Goal: Find specific page/section: Find specific page/section

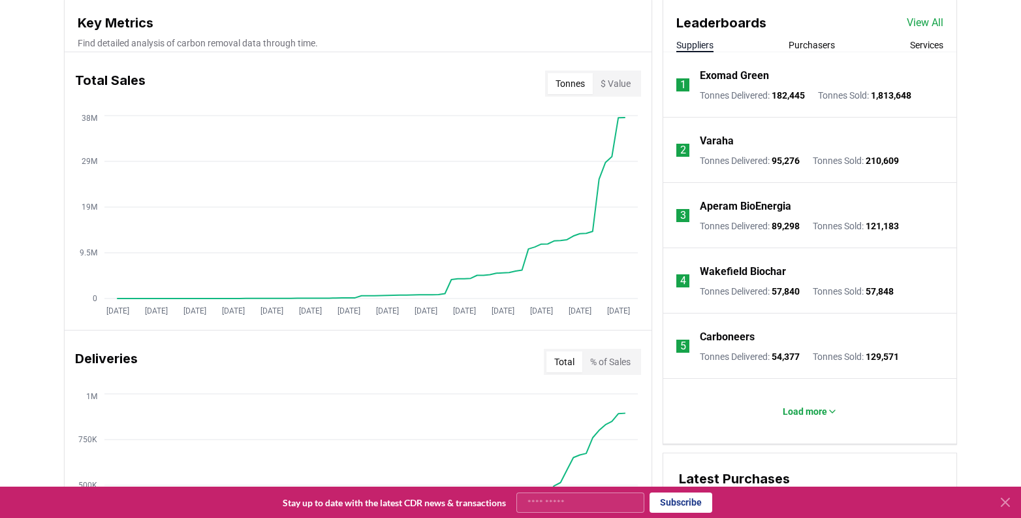
scroll to position [481, 0]
click at [914, 27] on link "View All" at bounding box center [925, 22] width 37 height 16
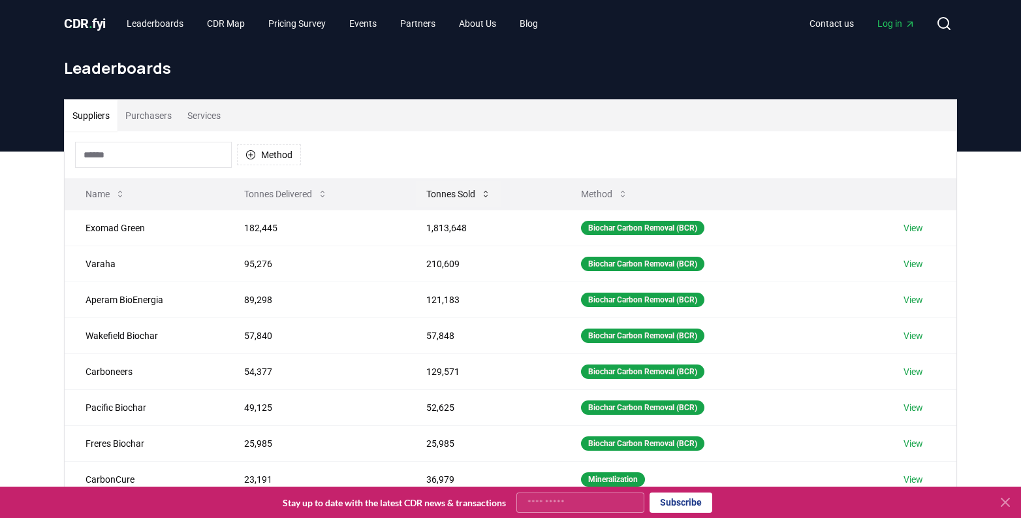
click at [449, 185] on button "Tonnes Sold" at bounding box center [459, 194] width 86 height 26
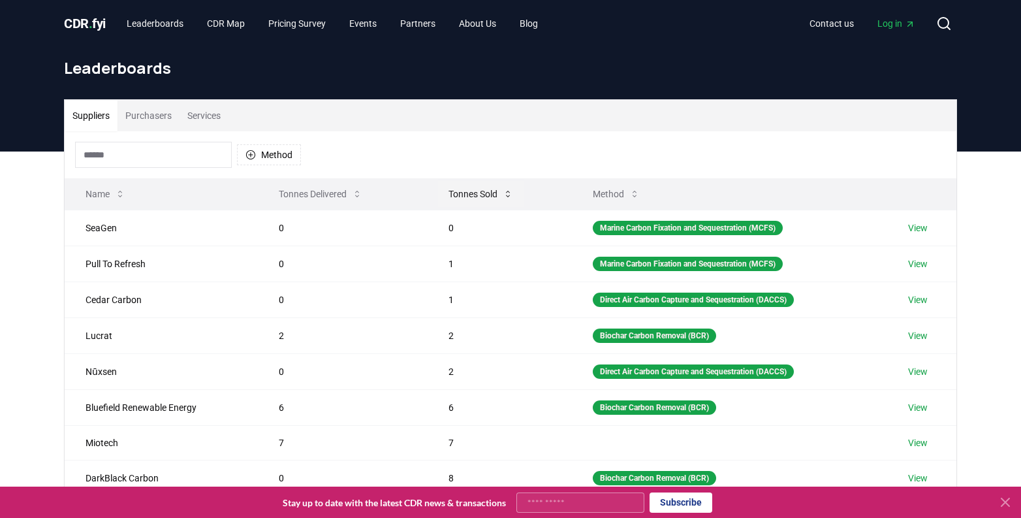
click at [466, 192] on button "Tonnes Sold" at bounding box center [481, 194] width 86 height 26
